Goal: Complete application form

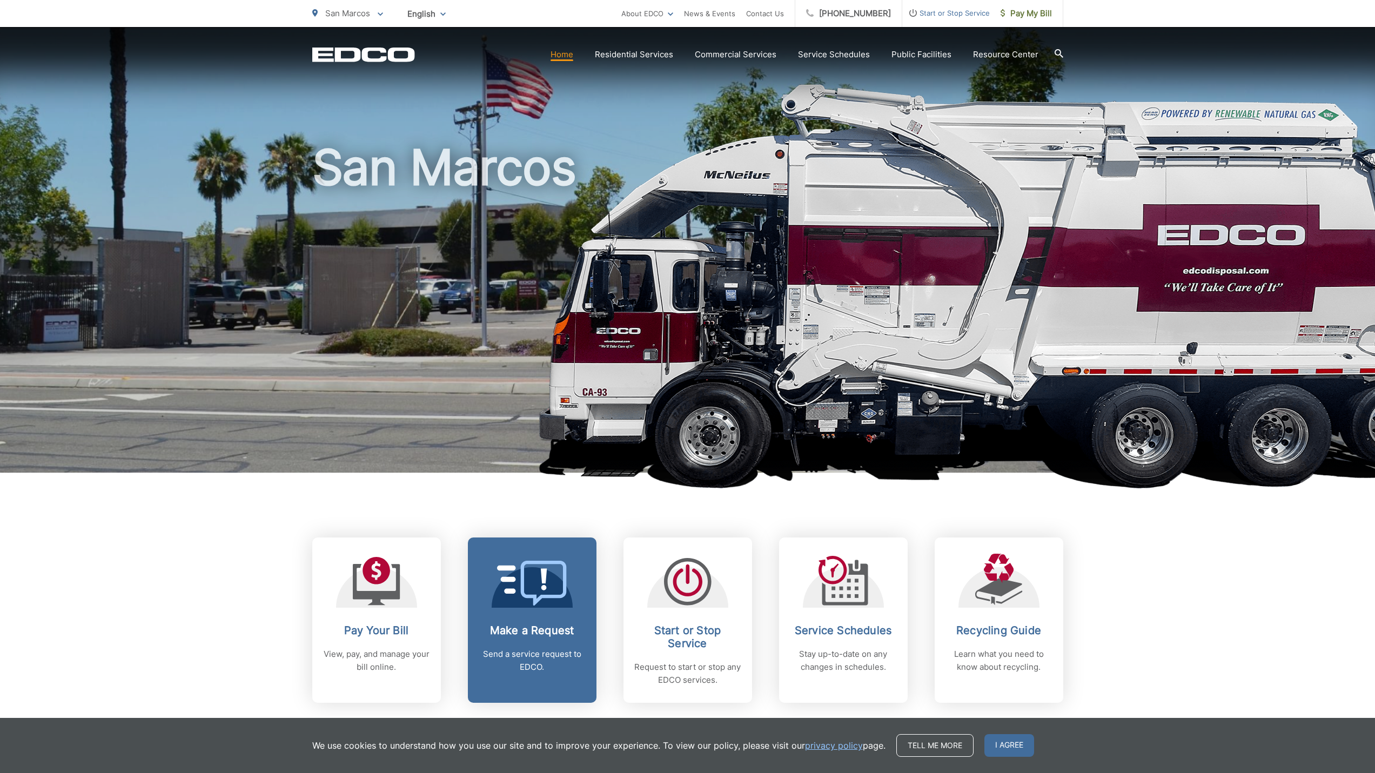
click at [537, 603] on icon at bounding box center [532, 583] width 70 height 45
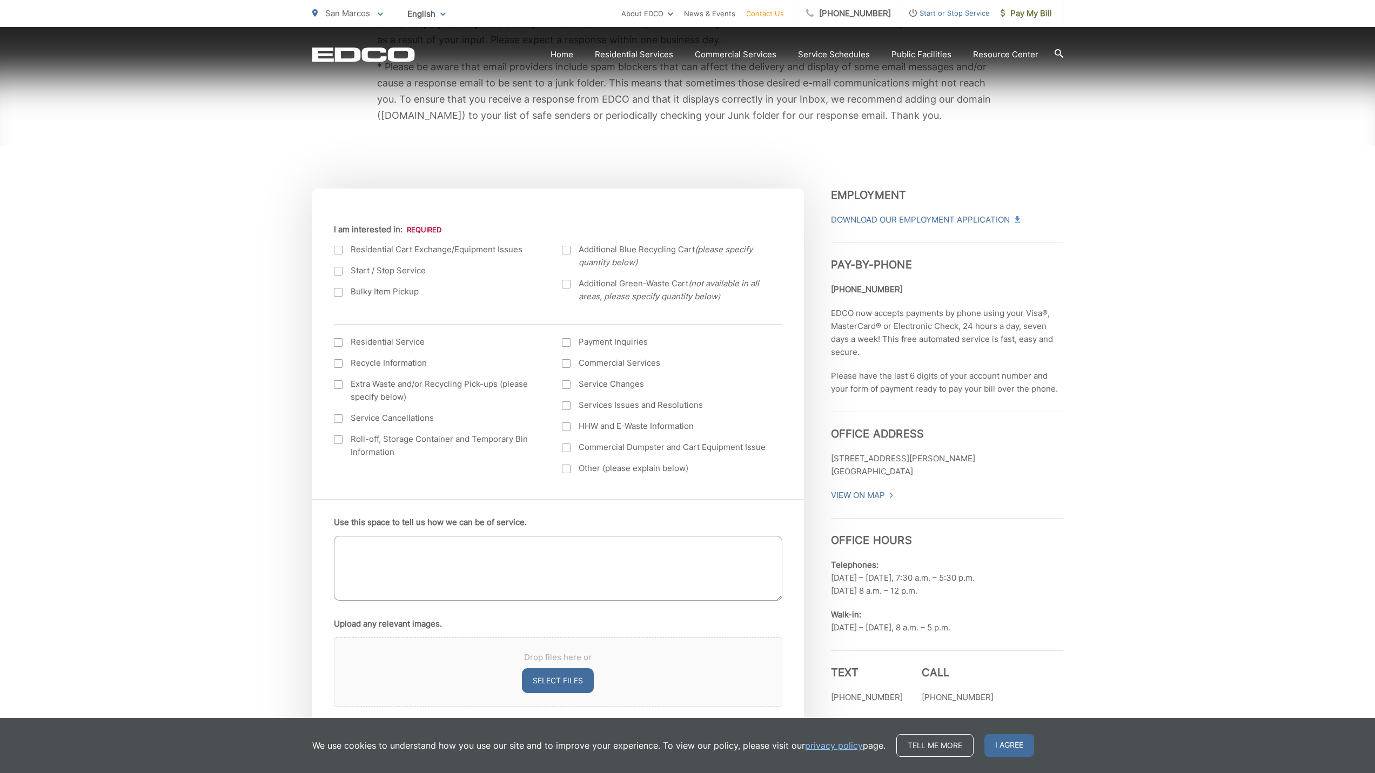
scroll to position [270, 0]
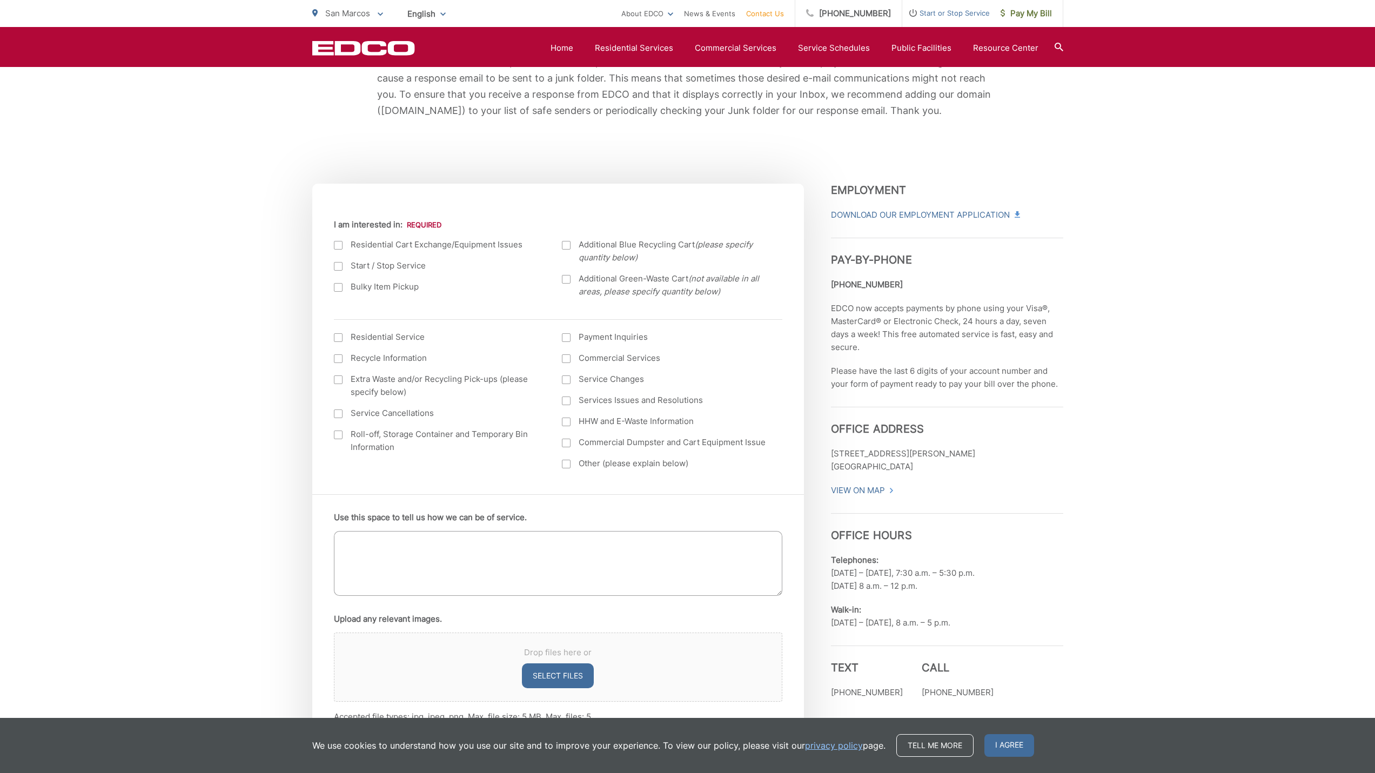
click at [338, 243] on div at bounding box center [338, 245] width 9 height 9
click at [0, 0] on input "I am interested in:" at bounding box center [0, 0] width 0 height 0
click at [375, 540] on textarea "Use this space to tell us how we can be of service." at bounding box center [558, 563] width 448 height 65
type textarea "I"
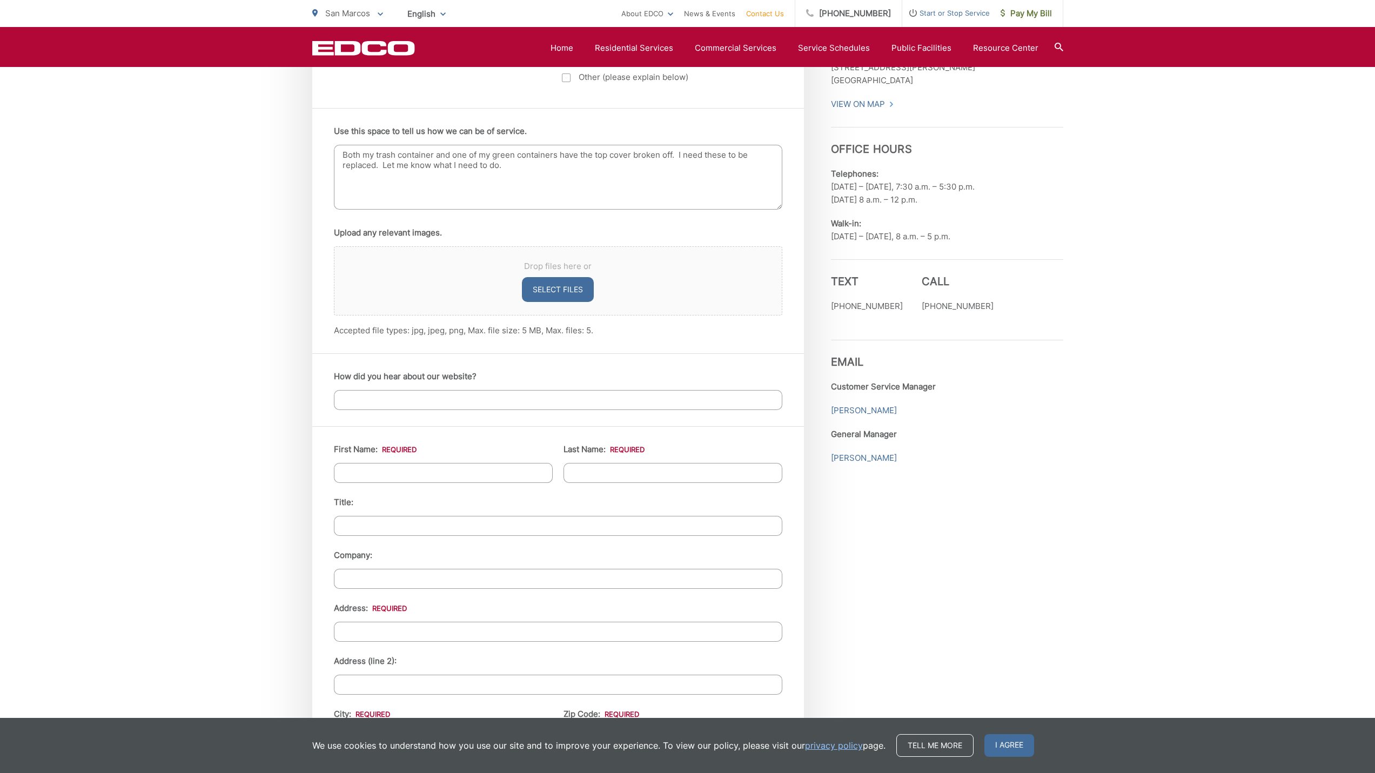
scroll to position [756, 0]
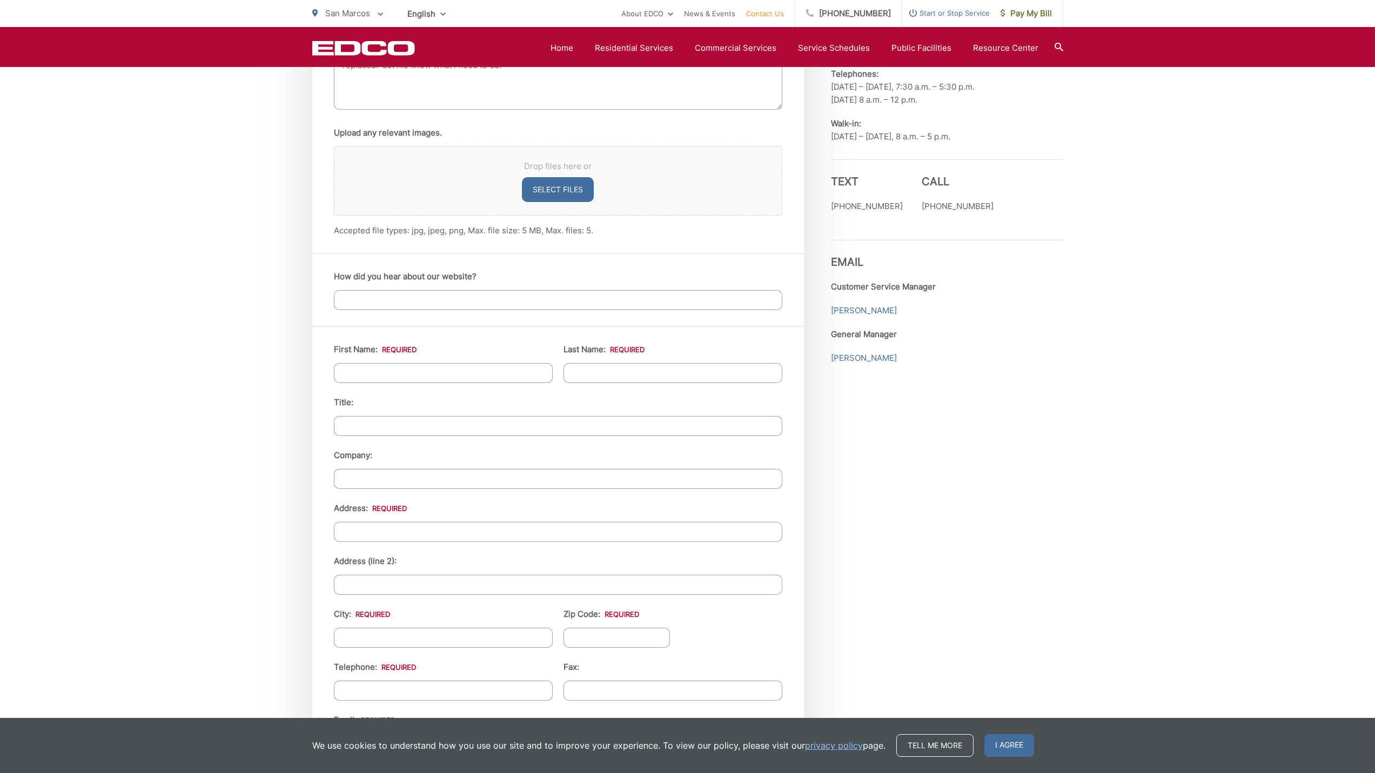
type textarea "Both my trash container and one of my green containers have the top cover broke…"
click at [425, 375] on input "First Name: *" at bounding box center [443, 373] width 219 height 20
type input "jonathan"
type input "hunt"
type input "841 Morning Sun Drive"
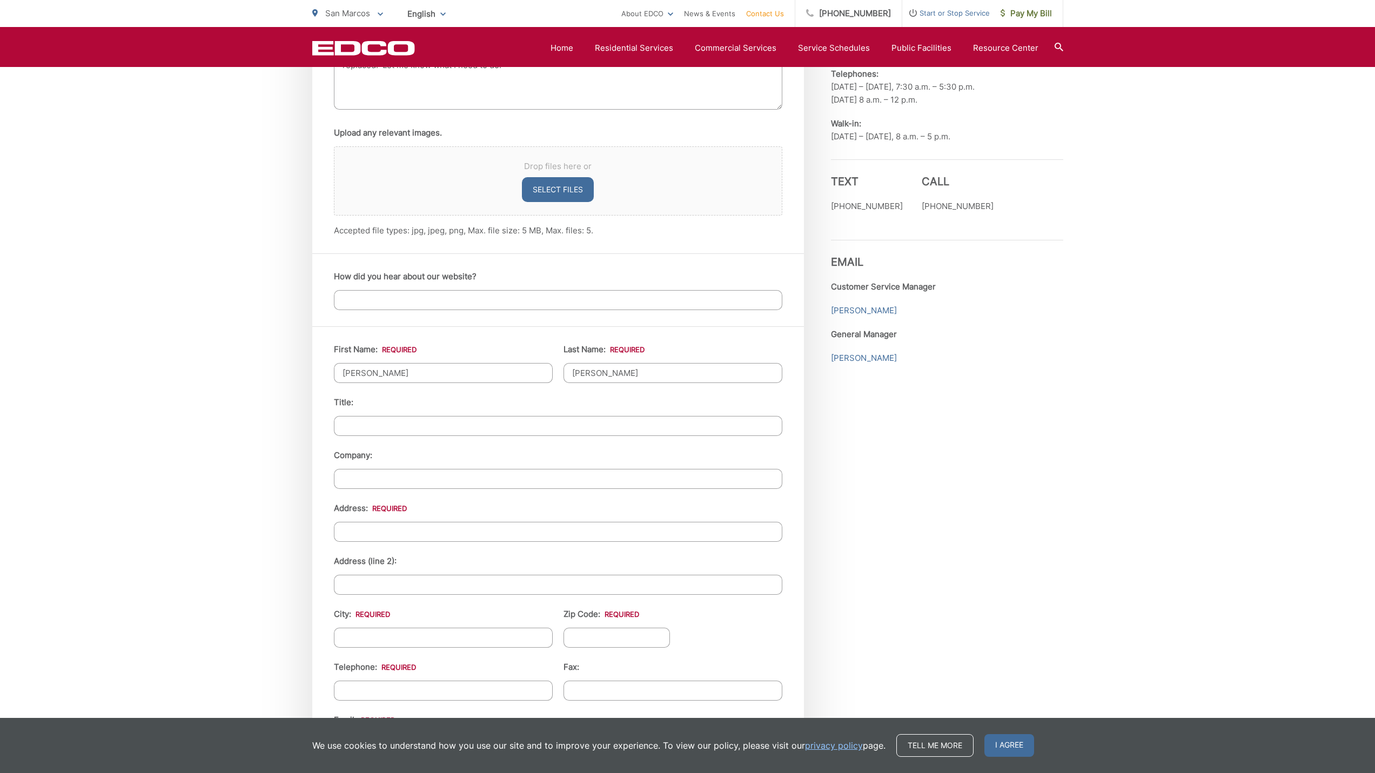
type input "Encinitas"
type input "92024"
type input "(760) 505-5792"
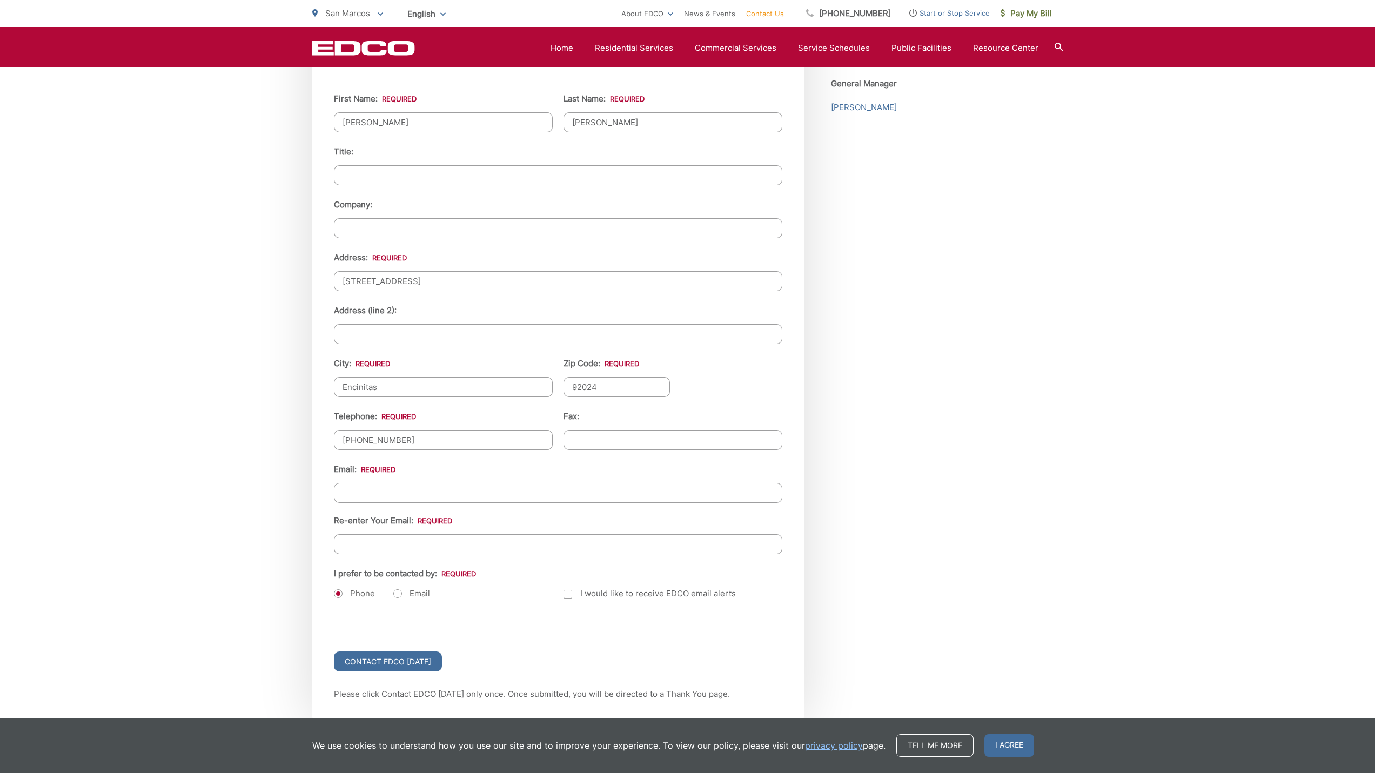
scroll to position [1026, 0]
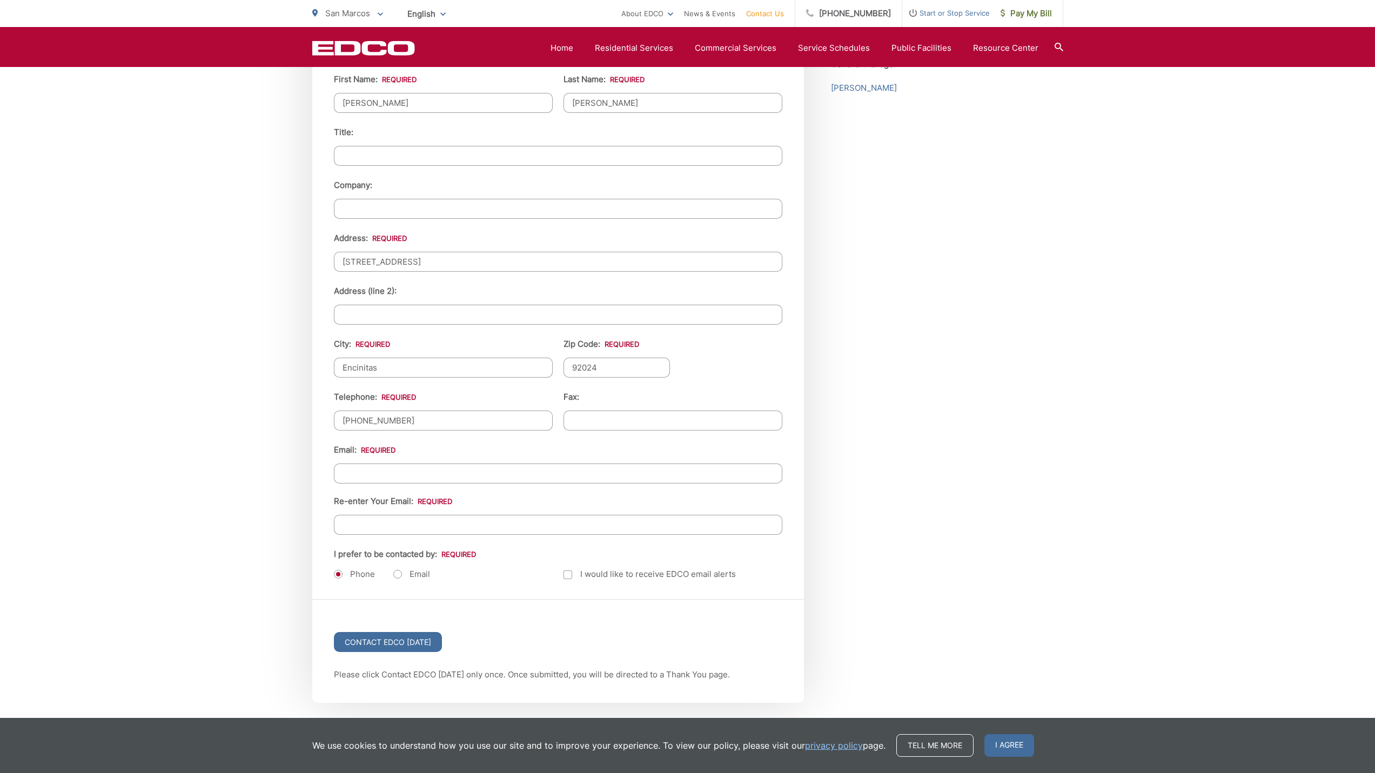
click at [394, 475] on input "Email *" at bounding box center [558, 473] width 448 height 20
click at [427, 471] on input "Email *" at bounding box center [558, 473] width 448 height 20
type input "orders@animat.com"
click at [397, 518] on input "Re-enter Your Email:" at bounding box center [558, 525] width 448 height 20
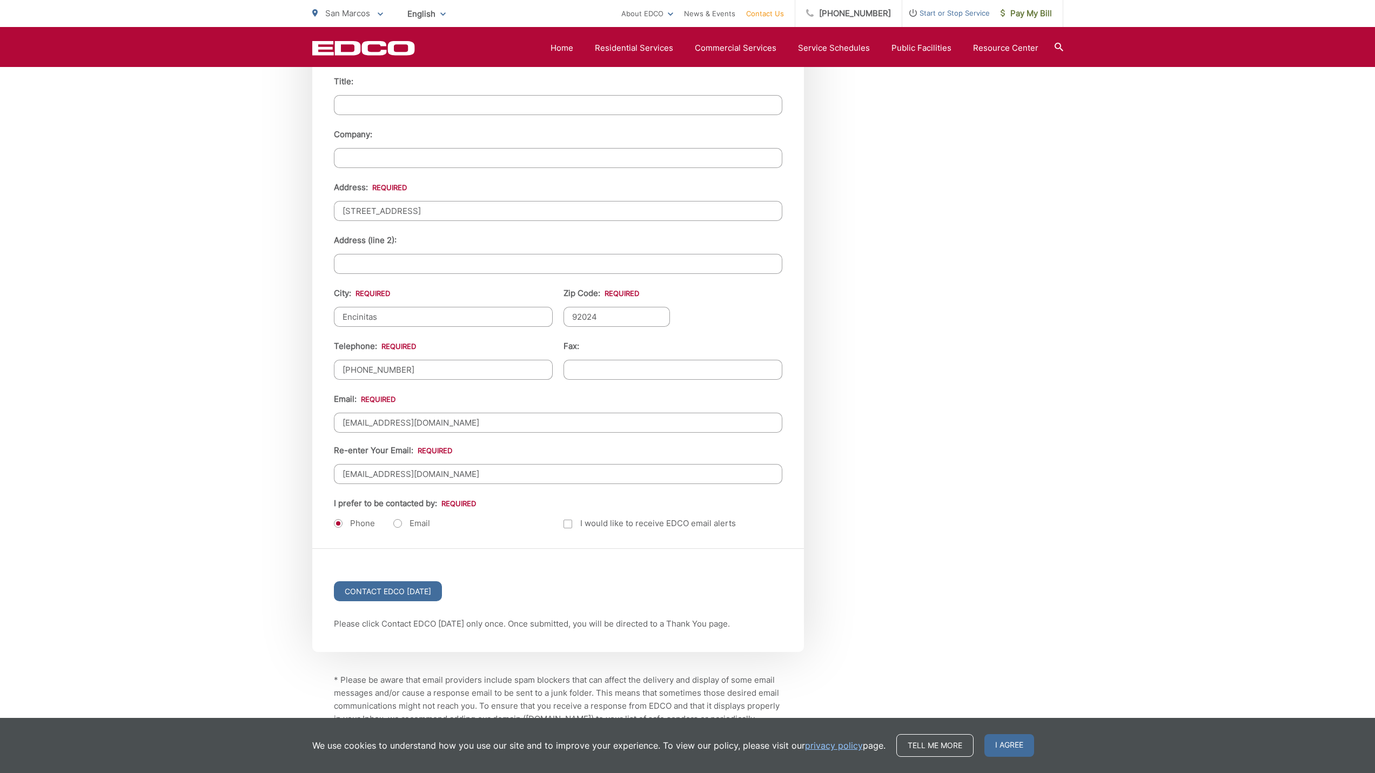
scroll to position [1174, 0]
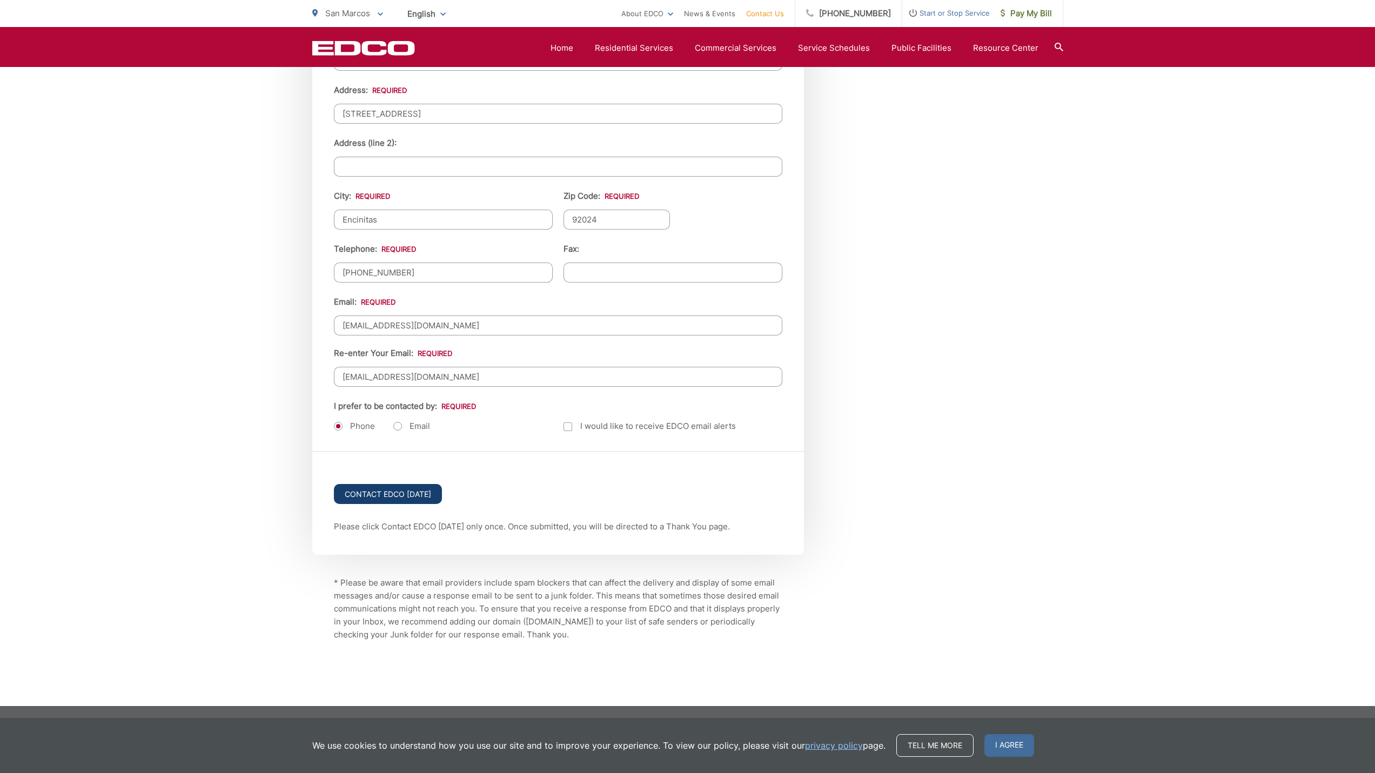
type input "orders@animat.com"
click at [409, 495] on input "Contact EDCO Today" at bounding box center [388, 494] width 108 height 20
